Goal: Information Seeking & Learning: Learn about a topic

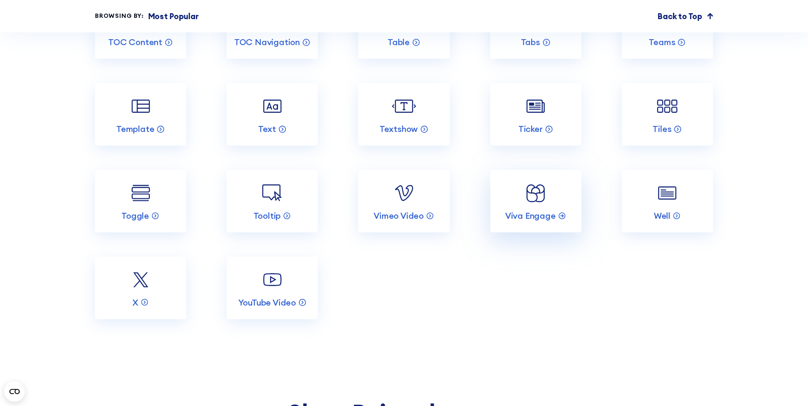
scroll to position [1917, 0]
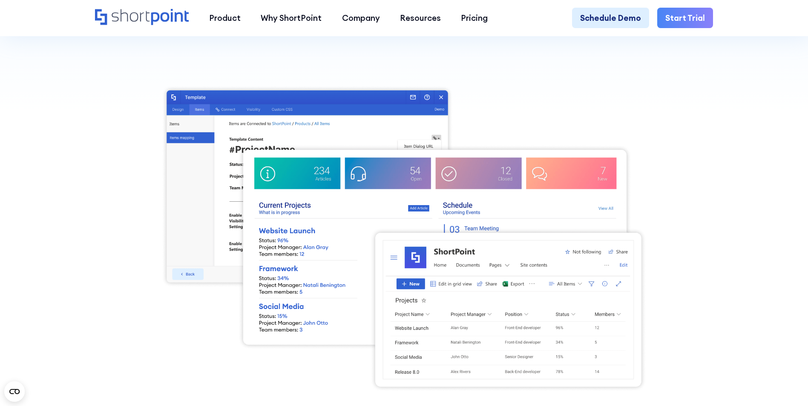
scroll to position [298, 0]
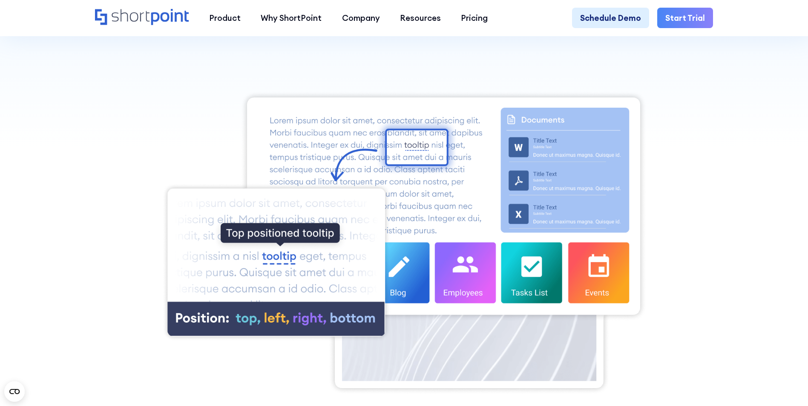
scroll to position [256, 0]
